Goal: Information Seeking & Learning: Learn about a topic

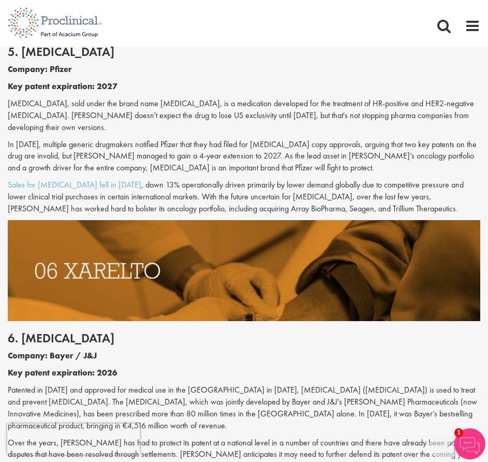
scroll to position [1914, 0]
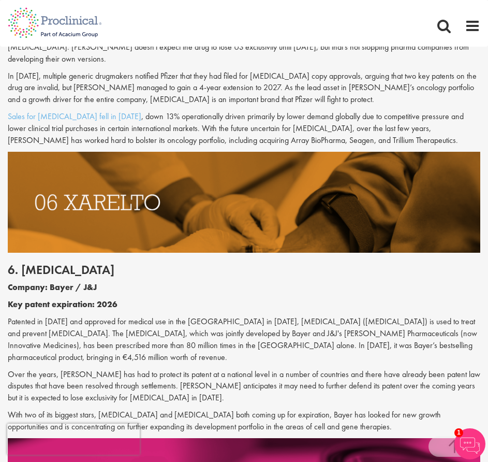
click at [49, 368] on p "Over the years, [PERSON_NAME] has had to protect its patent at a national level…" at bounding box center [244, 386] width 472 height 36
click at [28, 368] on p "Over the years, [PERSON_NAME] has had to protect its patent at a national level…" at bounding box center [244, 386] width 472 height 36
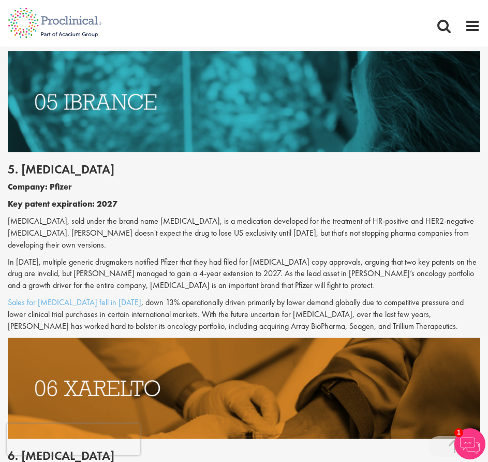
scroll to position [1843, 0]
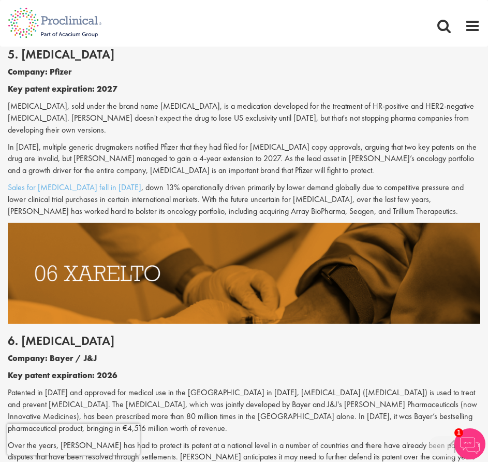
click at [361, 352] on p "Company: Bayer / J&J" at bounding box center [244, 358] width 472 height 12
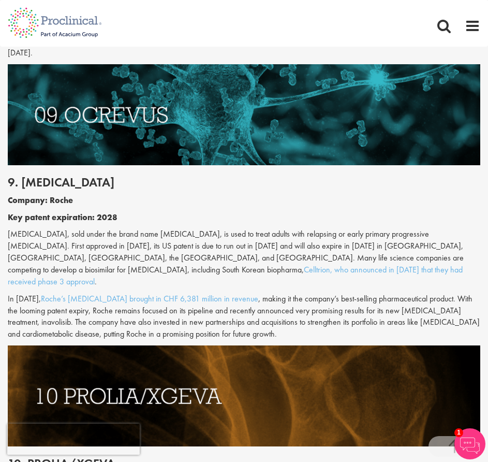
scroll to position [2878, 0]
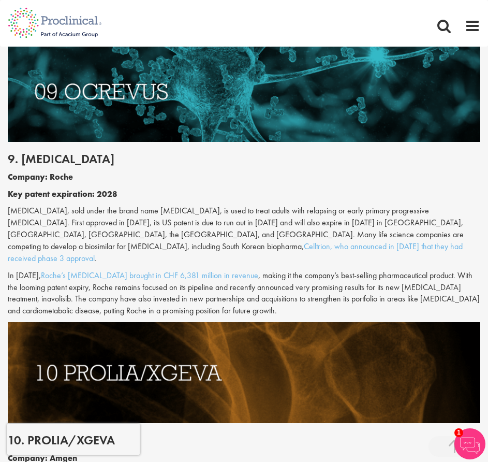
click at [37, 322] on img at bounding box center [244, 372] width 472 height 101
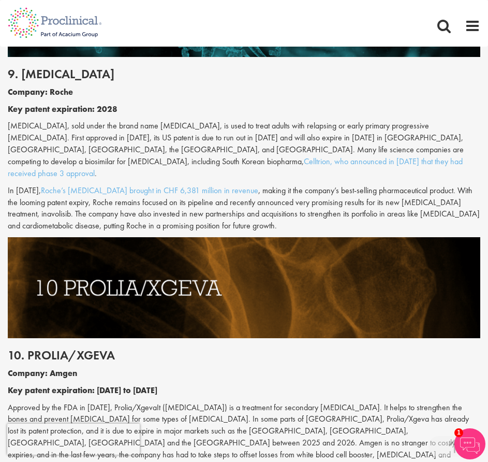
scroll to position [2982, 0]
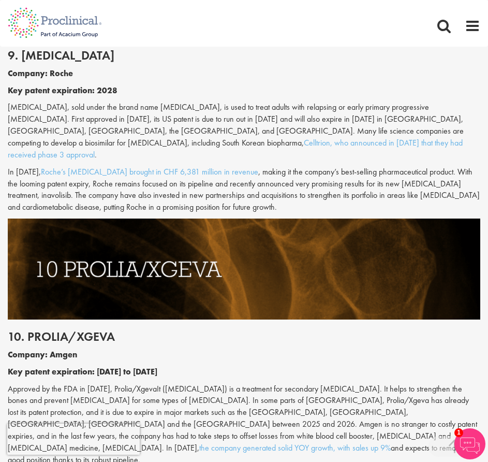
click at [67, 330] on h2 "10. Prolia/Xgeva" at bounding box center [244, 336] width 472 height 13
click at [66, 330] on h2 "10. Prolia/Xgeva" at bounding box center [244, 336] width 472 height 13
copy div "10. Prolia/Xgeva"
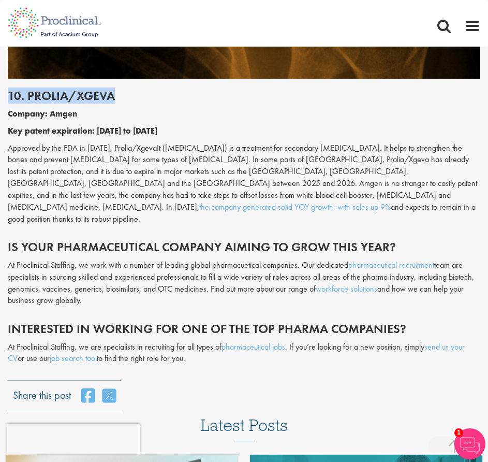
scroll to position [3240, 0]
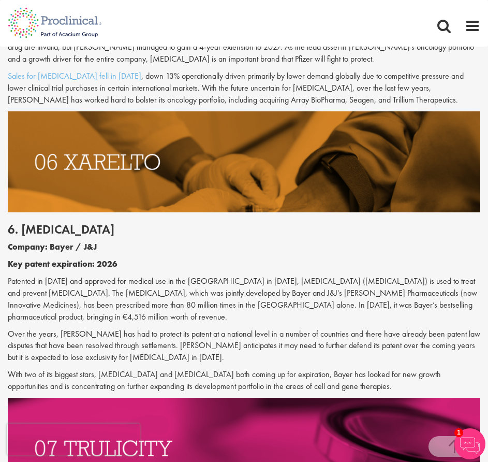
scroll to position [1966, 0]
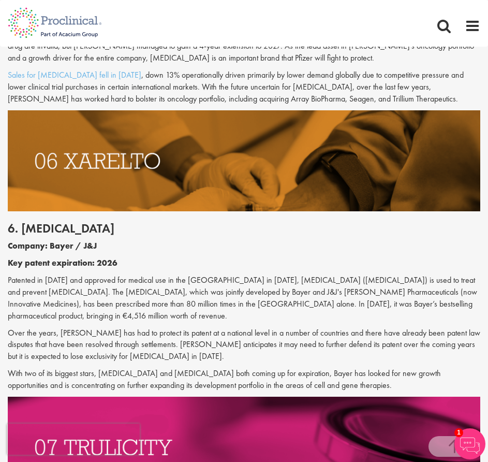
click at [185, 396] on img at bounding box center [244, 446] width 472 height 101
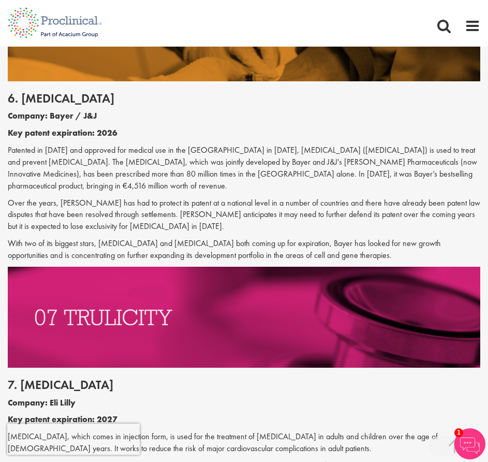
scroll to position [2121, 0]
